Goal: Transaction & Acquisition: Purchase product/service

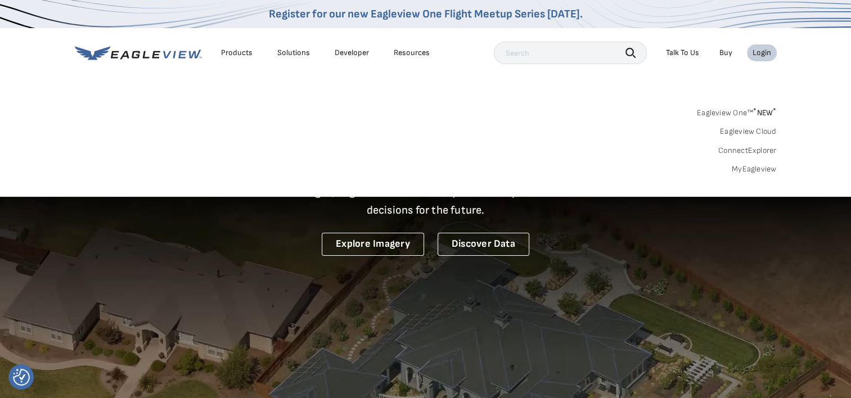
click at [735, 169] on link "MyEagleview" at bounding box center [754, 169] width 45 height 10
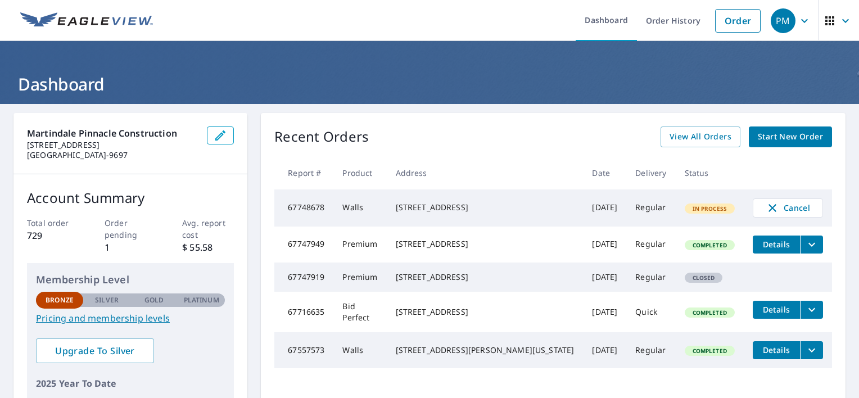
click at [774, 132] on span "Start New Order" at bounding box center [790, 137] width 65 height 14
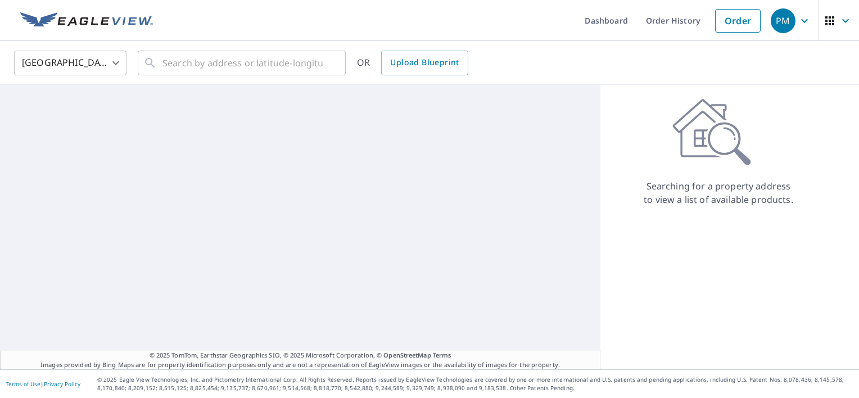
click at [774, 132] on div "Searching for a property address to view a list of available products." at bounding box center [718, 152] width 236 height 108
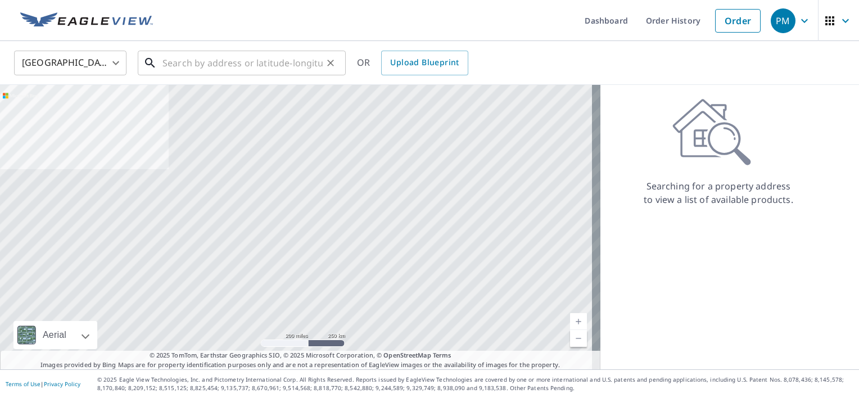
click at [269, 74] on input "text" at bounding box center [242, 62] width 160 height 31
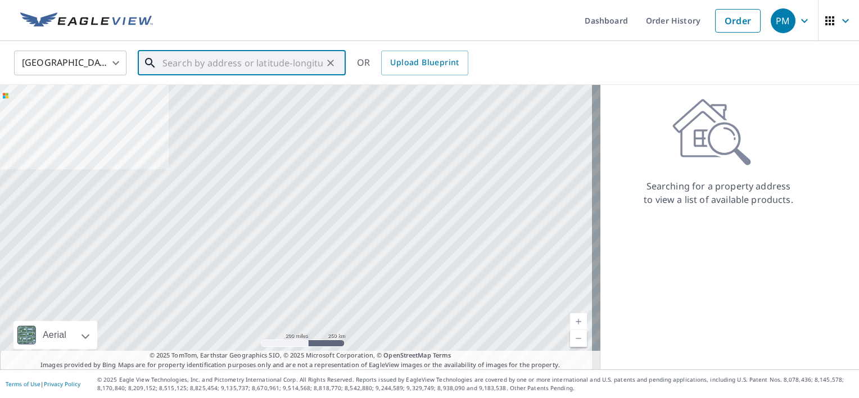
paste input "[STREET_ADDRESS]"
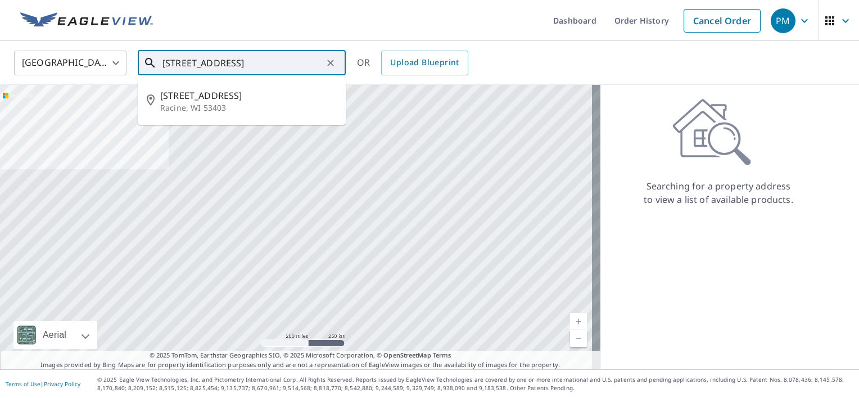
type input "[STREET_ADDRESS]"
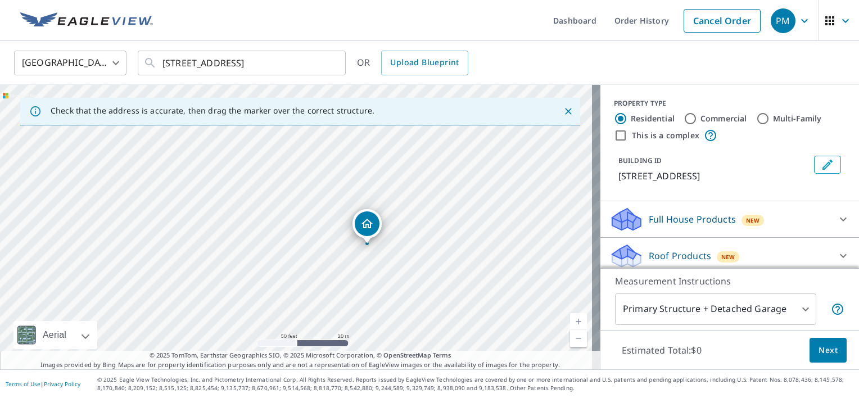
drag, startPoint x: 415, startPoint y: 292, endPoint x: 418, endPoint y: 299, distance: 7.5
click at [418, 299] on div "[STREET_ADDRESS]" at bounding box center [300, 227] width 600 height 285
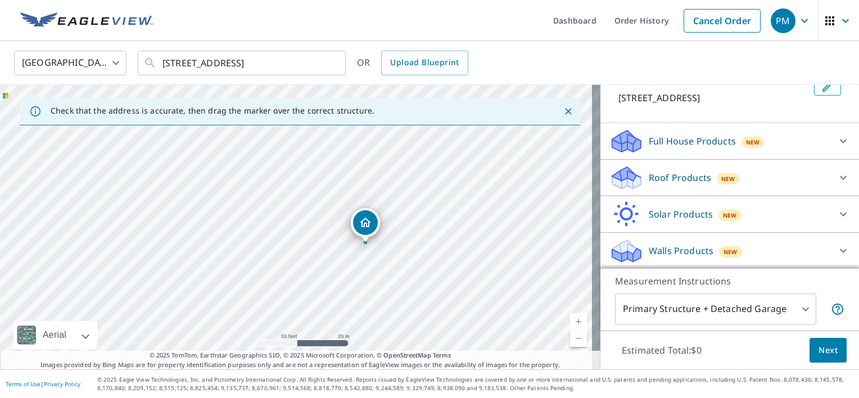
scroll to position [79, 0]
click at [830, 139] on div at bounding box center [843, 140] width 27 height 27
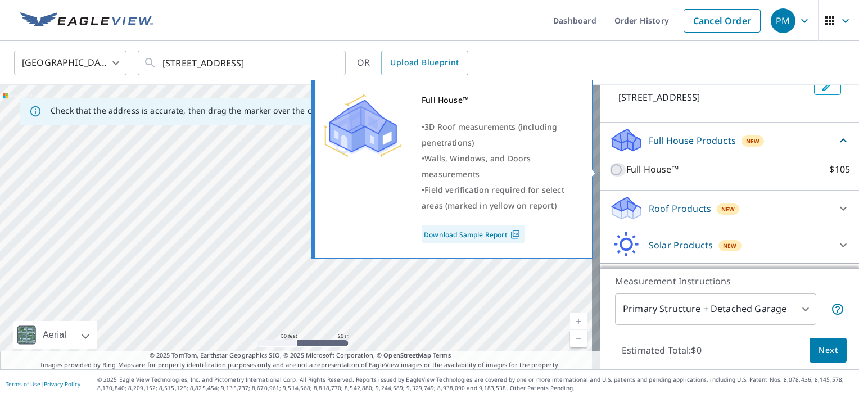
click at [609, 171] on input "Full House™ $105" at bounding box center [617, 169] width 17 height 13
checkbox input "true"
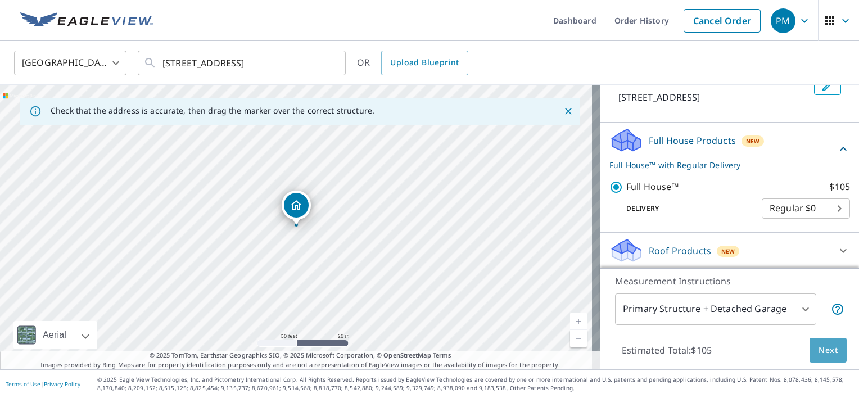
click at [819, 352] on span "Next" at bounding box center [828, 351] width 19 height 14
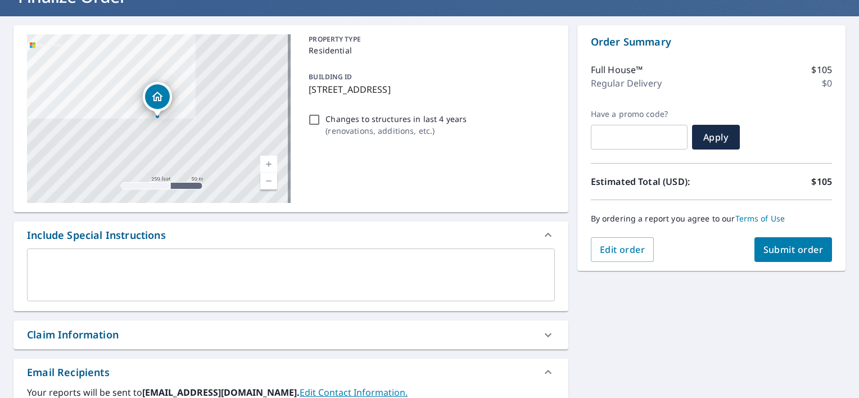
scroll to position [309, 0]
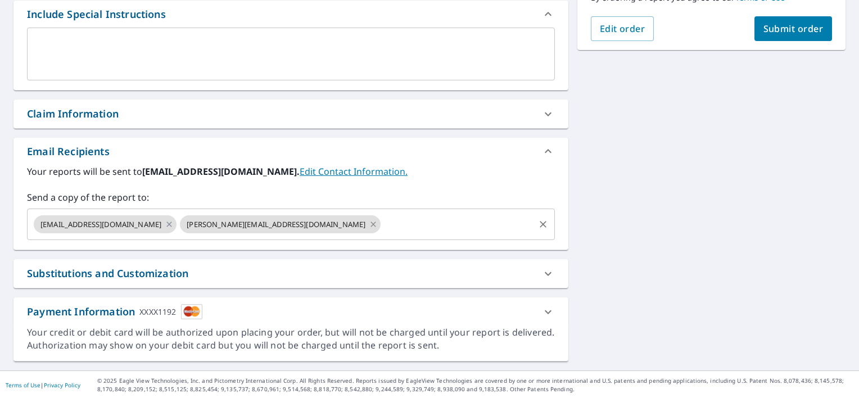
click at [369, 223] on icon at bounding box center [373, 224] width 9 height 12
click at [261, 227] on input "text" at bounding box center [355, 224] width 354 height 21
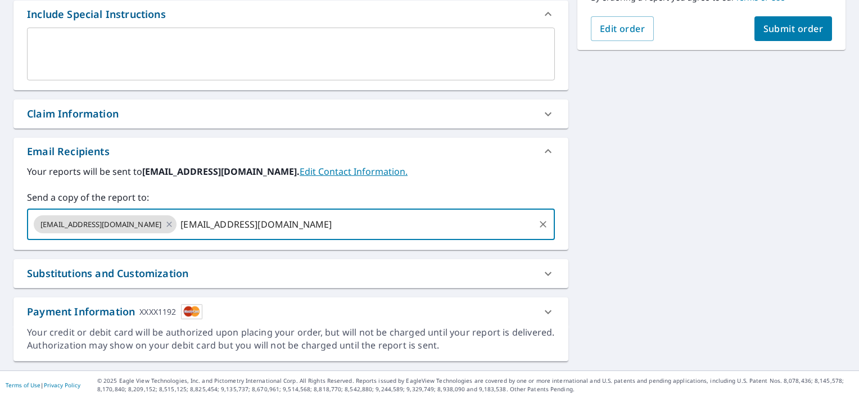
type input "[EMAIL_ADDRESS][DOMAIN_NAME]"
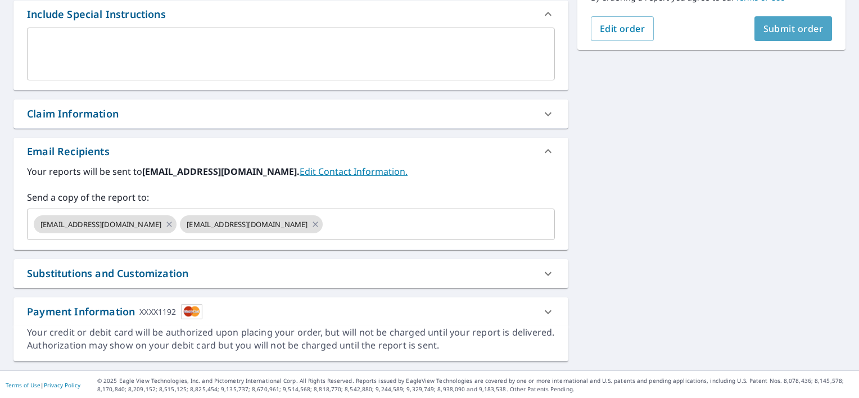
click at [804, 20] on button "Submit order" at bounding box center [794, 28] width 78 height 25
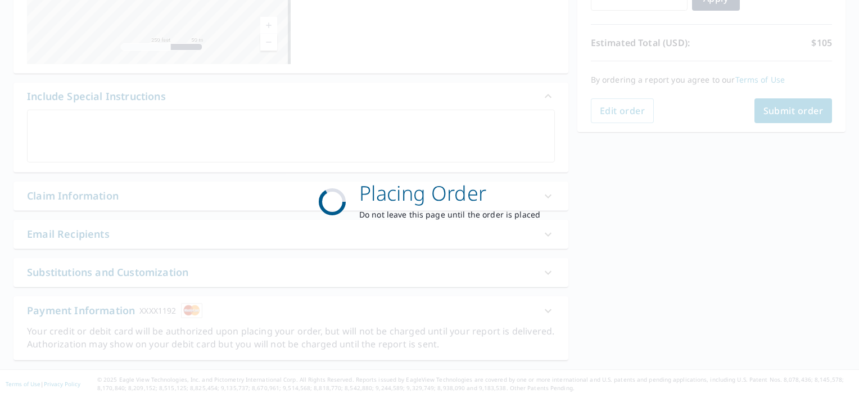
scroll to position [225, 0]
